Goal: Task Accomplishment & Management: Manage account settings

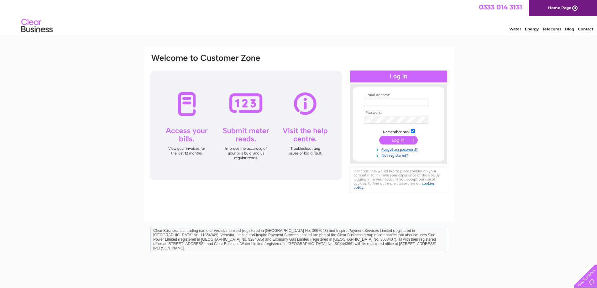
type input "[EMAIL_ADDRESS][DOMAIN_NAME]"
click at [393, 140] on input "submit" at bounding box center [398, 140] width 39 height 9
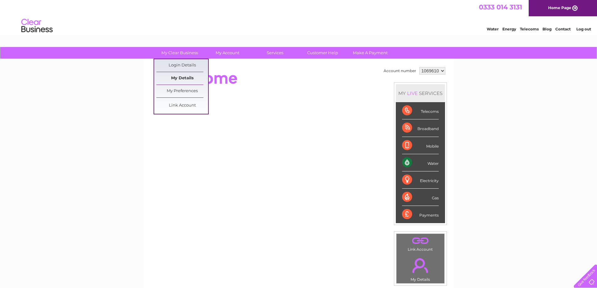
click at [175, 78] on link "My Details" at bounding box center [182, 78] width 52 height 13
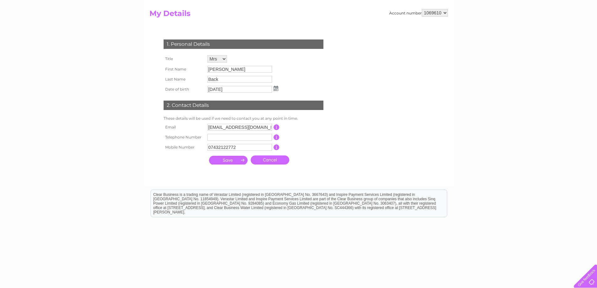
scroll to position [73, 0]
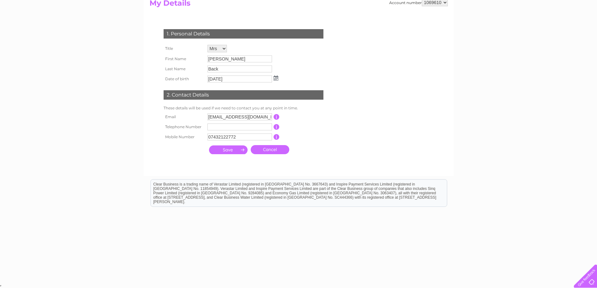
click at [267, 115] on input "[EMAIL_ADDRESS][DOMAIN_NAME]" at bounding box center [240, 116] width 65 height 7
click at [277, 118] on input "button" at bounding box center [277, 117] width 6 height 6
click at [269, 116] on input "[EMAIL_ADDRESS][DOMAIN_NAME]" at bounding box center [240, 116] width 65 height 7
drag, startPoint x: 269, startPoint y: 116, endPoint x: 207, endPoint y: 119, distance: 62.8
click at [207, 119] on td "marionback@btinternet.com" at bounding box center [240, 117] width 68 height 11
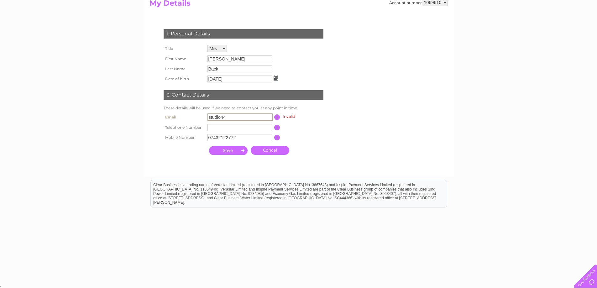
type input "studio44gallery@gmail.com"
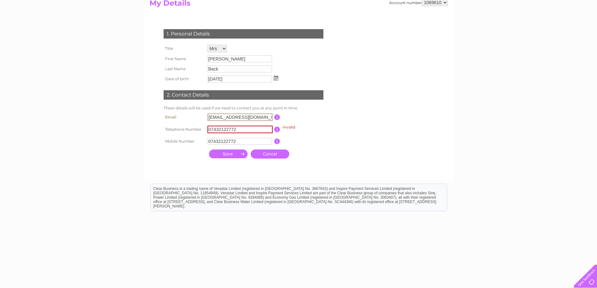
click at [241, 129] on input "07432122772" at bounding box center [240, 130] width 65 height 8
type input "0"
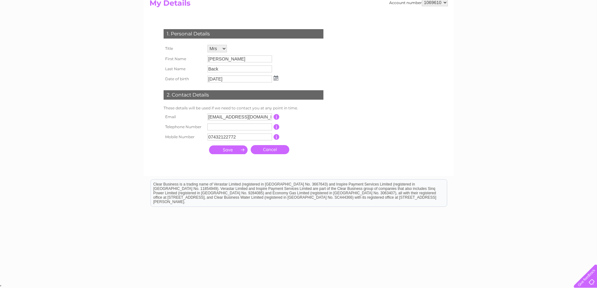
click at [226, 151] on input "submit" at bounding box center [228, 149] width 39 height 9
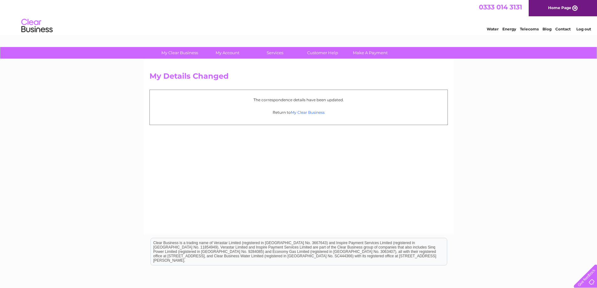
click at [298, 114] on link "My Clear Business" at bounding box center [308, 112] width 34 height 5
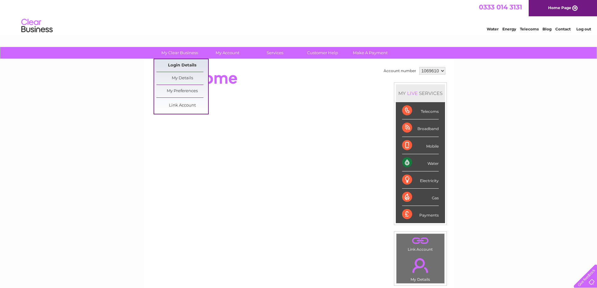
click at [555, 31] on link "Login Details" at bounding box center [562, 28] width 15 height 6
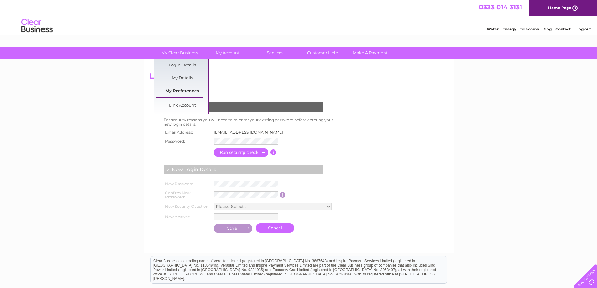
click at [178, 89] on link "My Preferences" at bounding box center [182, 91] width 52 height 13
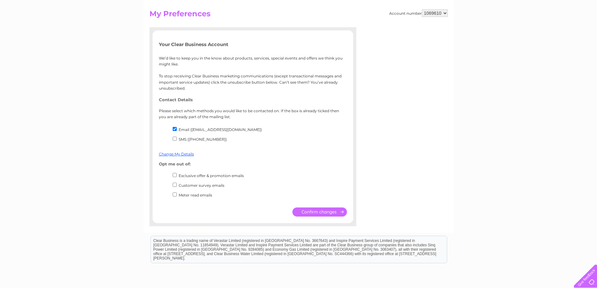
scroll to position [63, 0]
click at [530, 63] on div "My Clear Business Login Details My Details My Preferences Link Account My Accou…" at bounding box center [298, 161] width 597 height 355
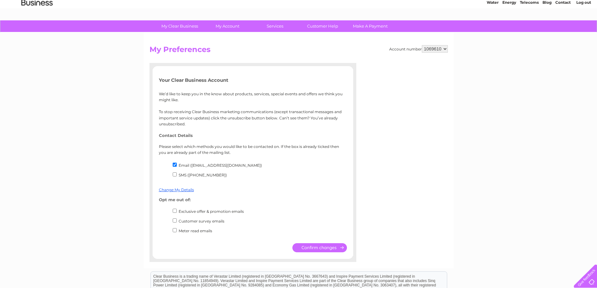
scroll to position [0, 0]
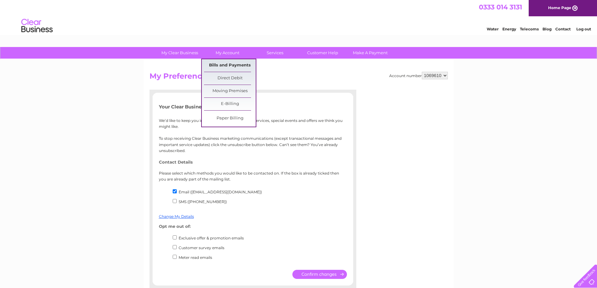
click at [221, 64] on link "Bills and Payments" at bounding box center [230, 65] width 52 height 13
